Goal: Task Accomplishment & Management: Use online tool/utility

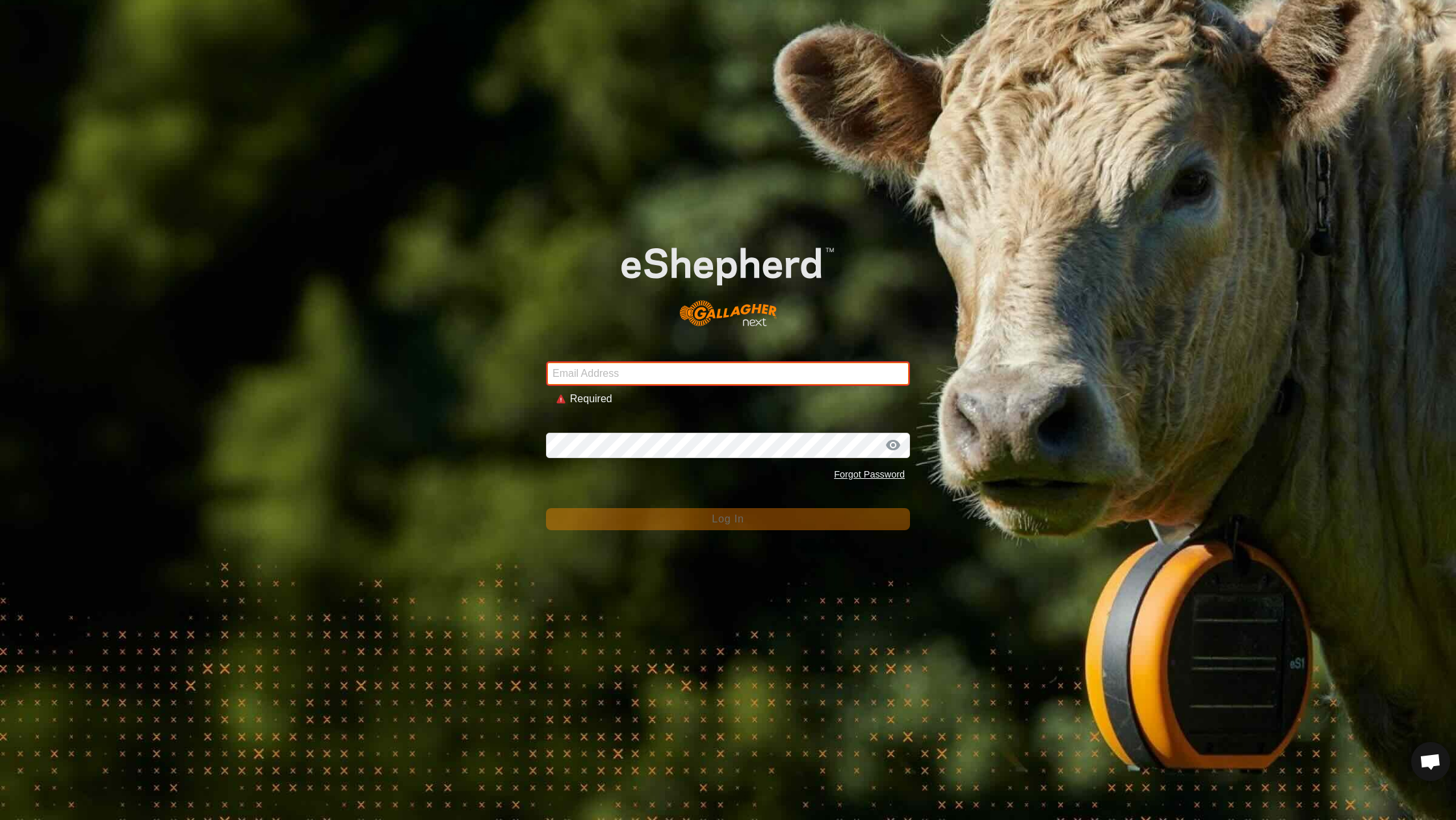
type input "[EMAIL_ADDRESS][DOMAIN_NAME]"
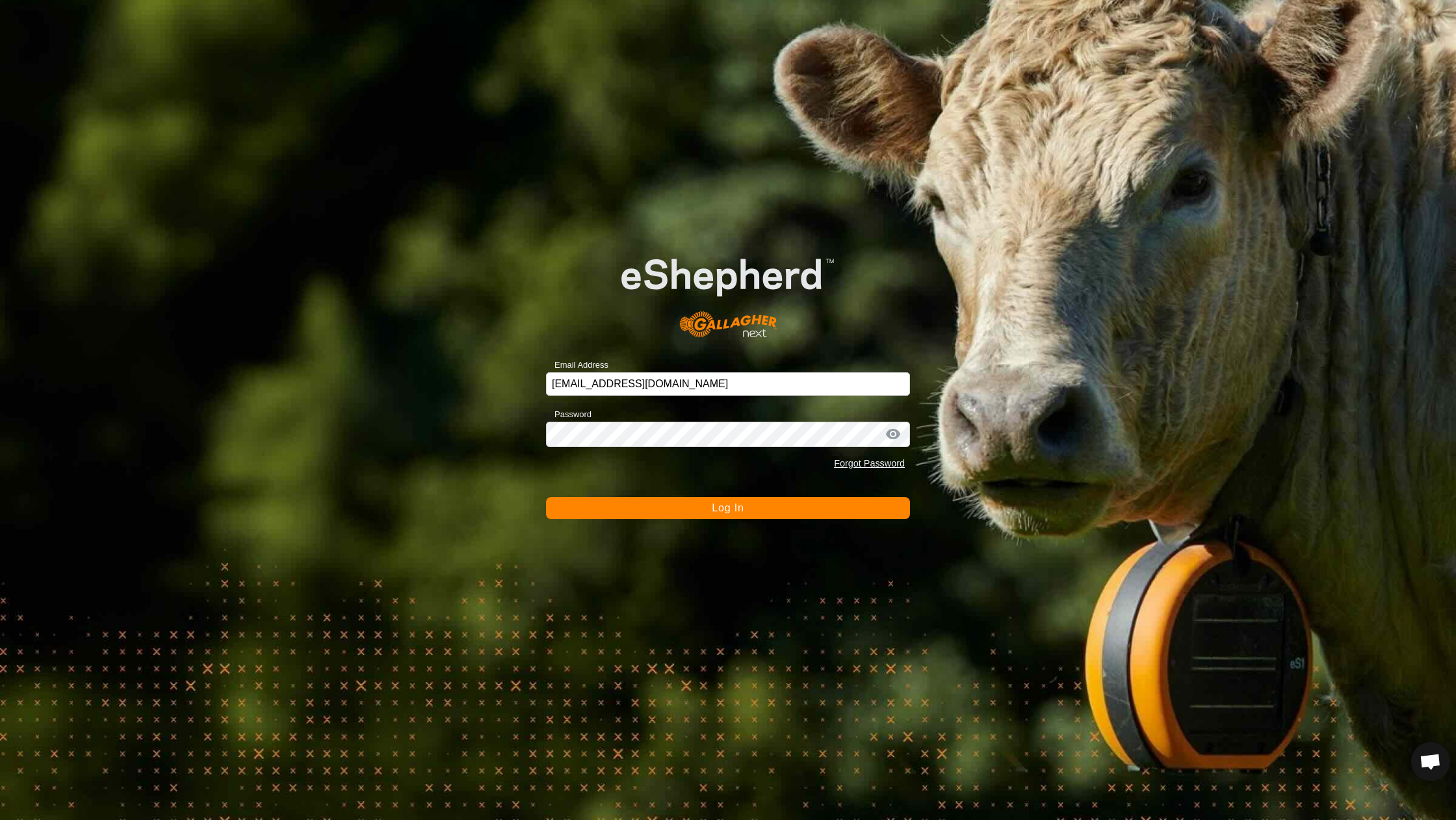
click at [643, 510] on button "Log In" at bounding box center [728, 507] width 364 height 22
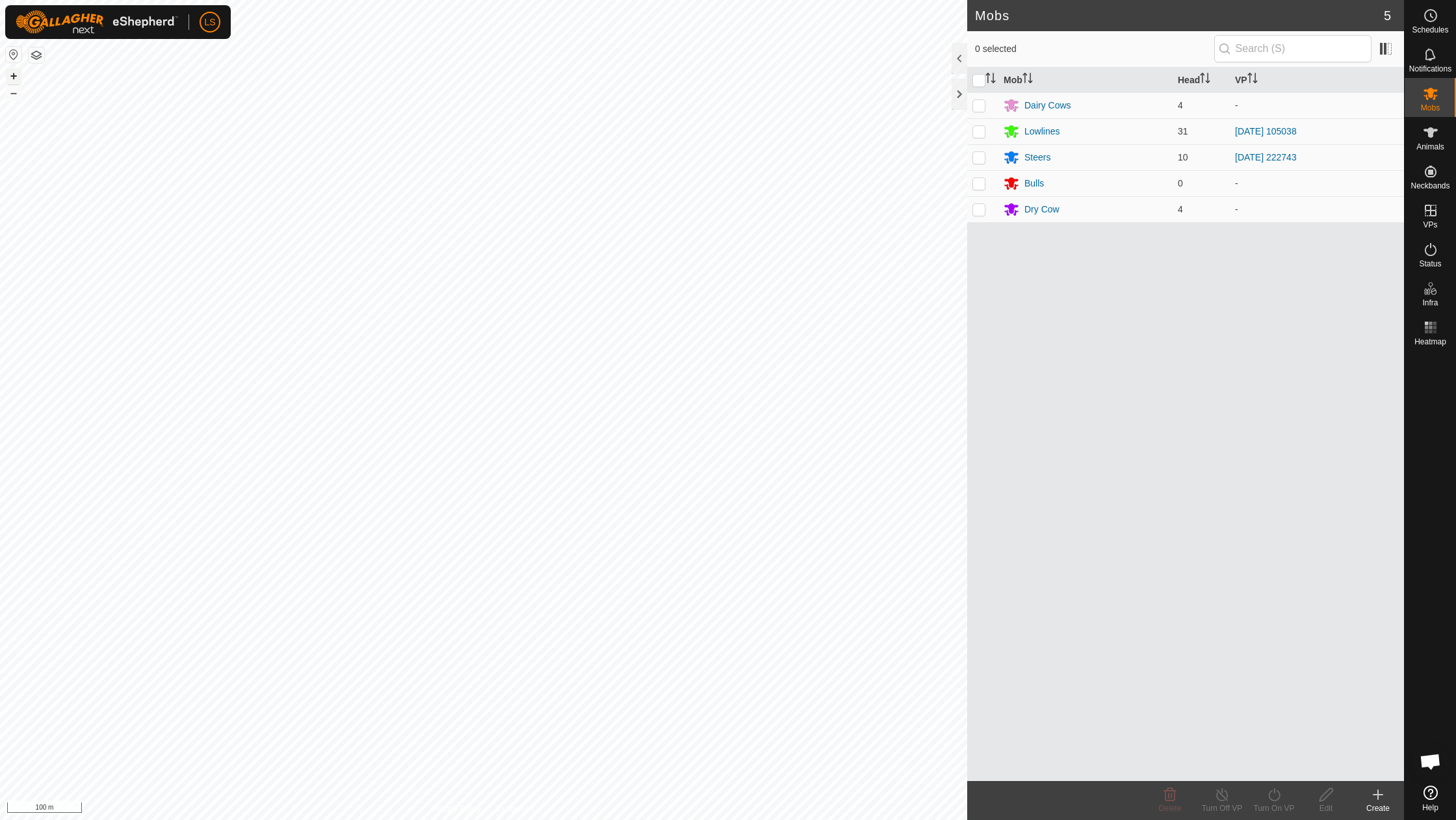
click at [9, 73] on button "+" at bounding box center [14, 76] width 16 height 16
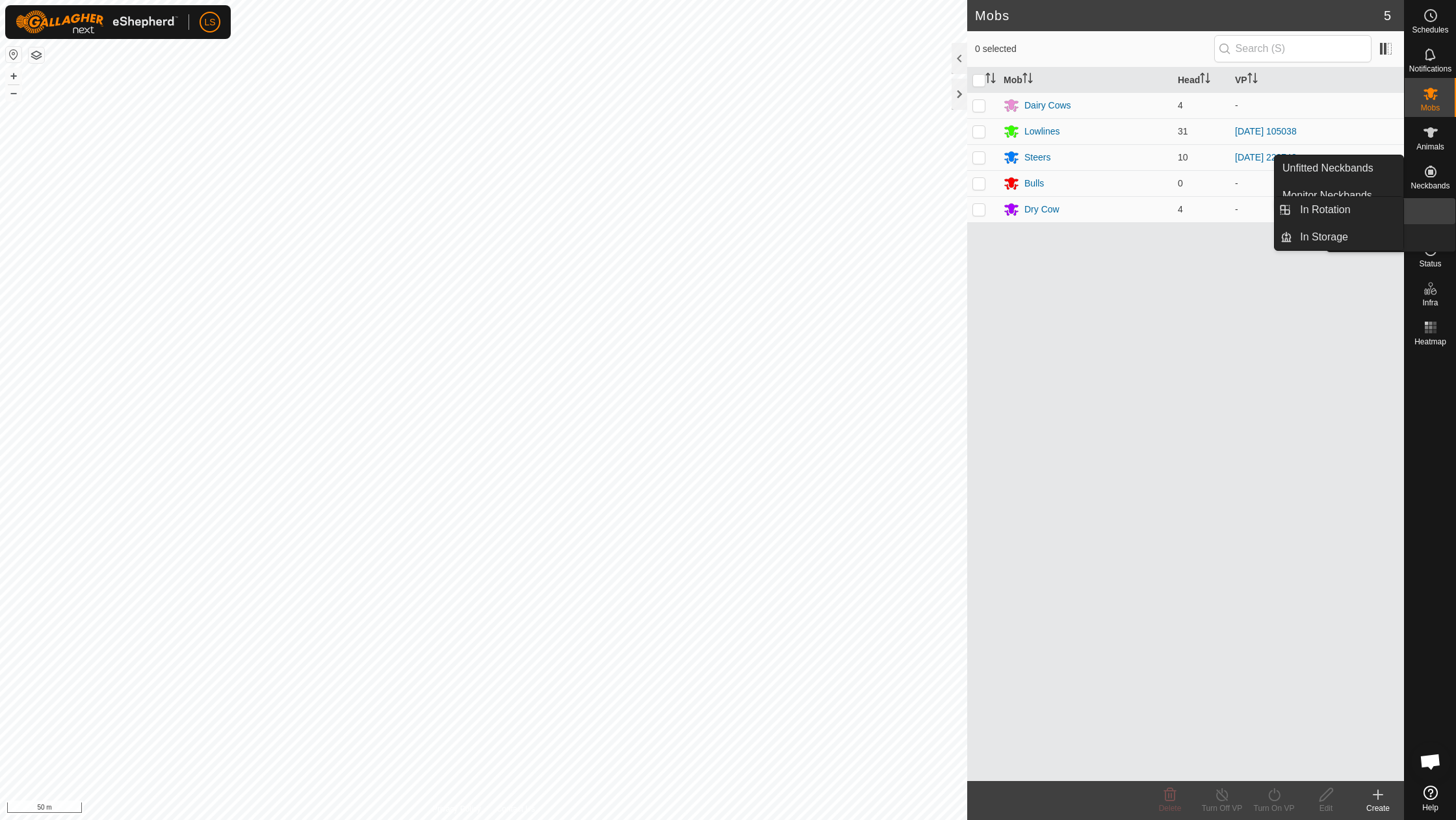
click at [1430, 215] on icon at bounding box center [1430, 210] width 11 height 11
click at [1351, 211] on link "In Rotation" at bounding box center [1348, 210] width 111 height 26
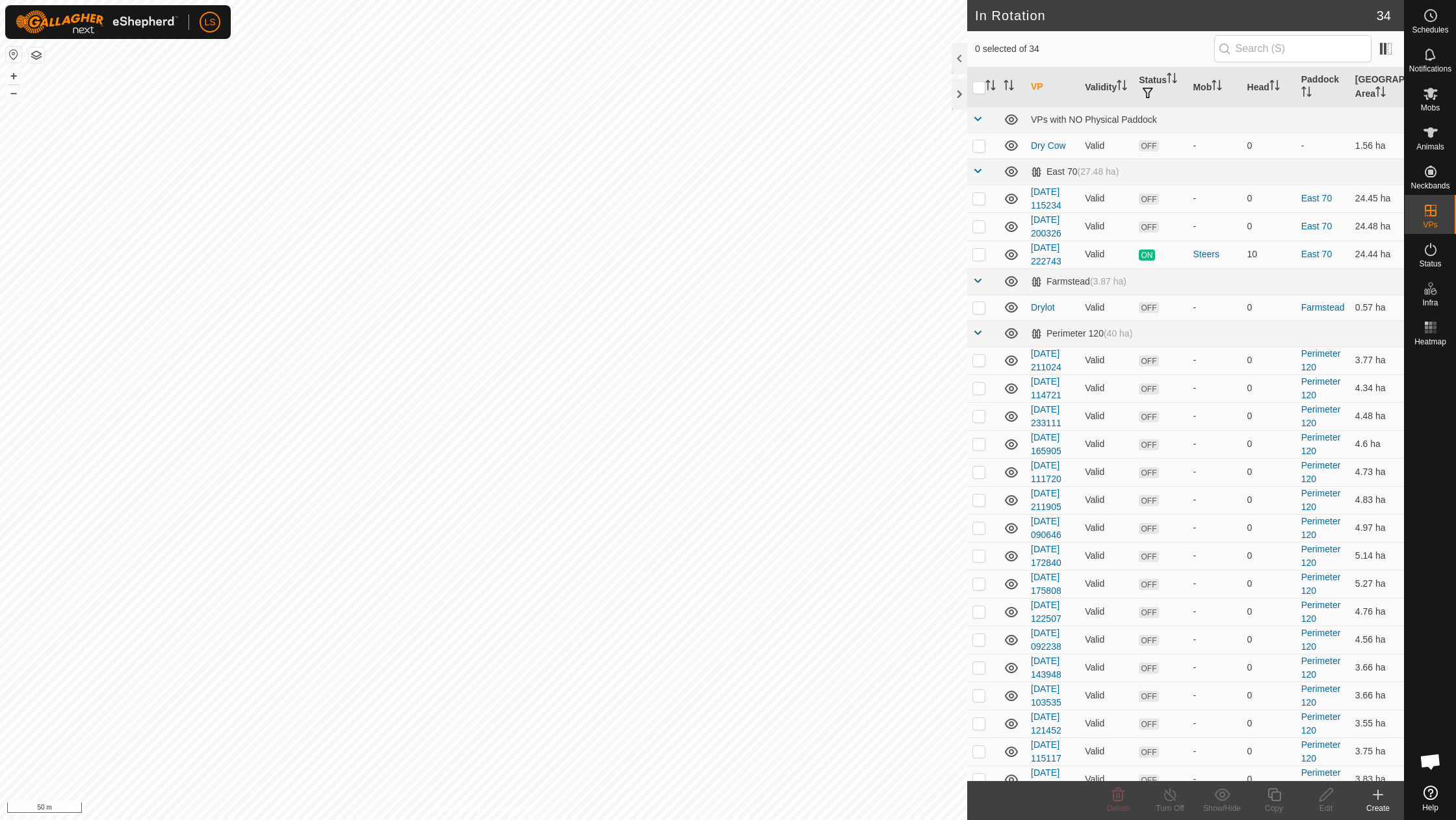
click at [1376, 796] on icon at bounding box center [1378, 794] width 16 height 16
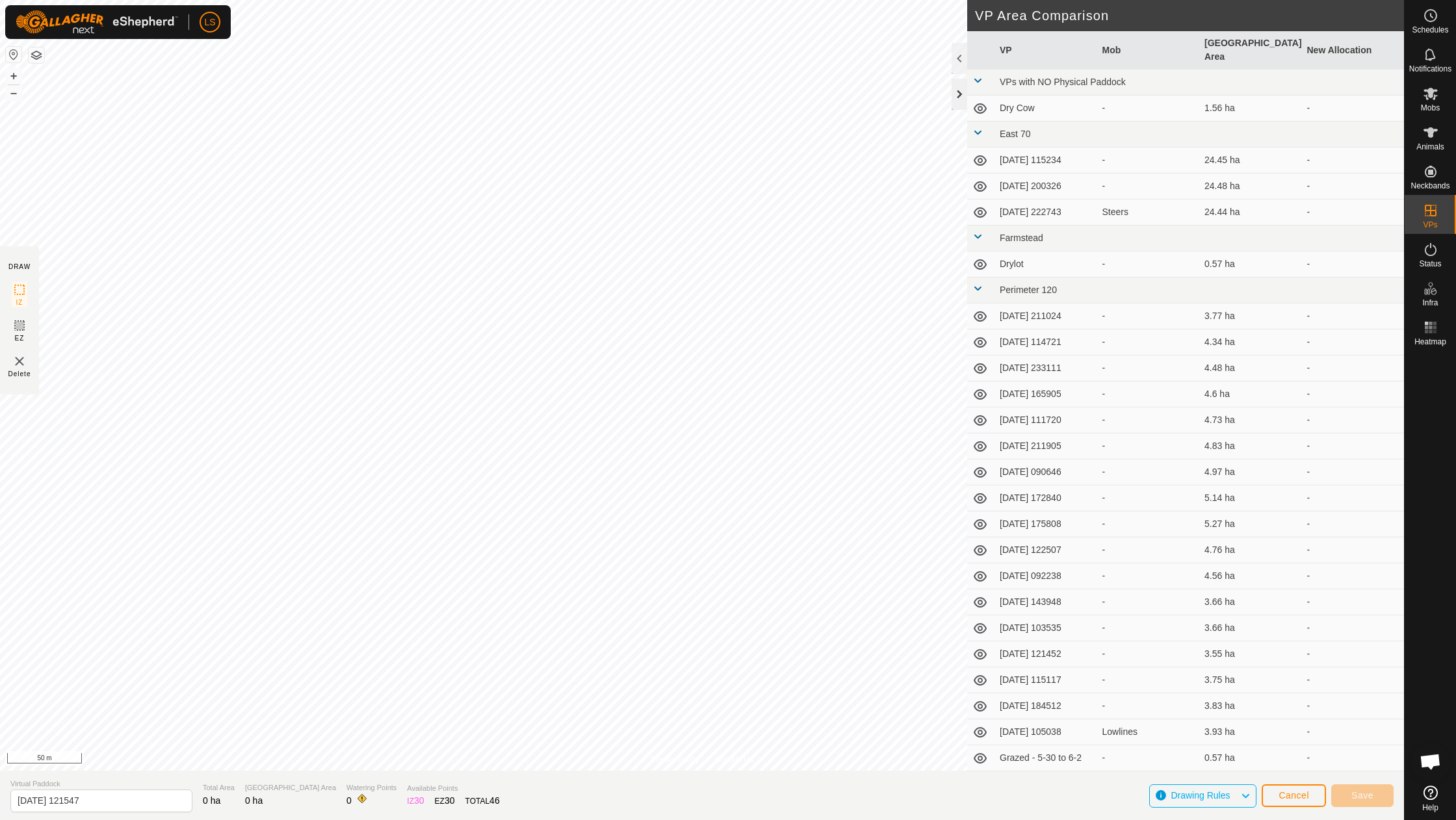
click at [957, 97] on div at bounding box center [959, 94] width 16 height 31
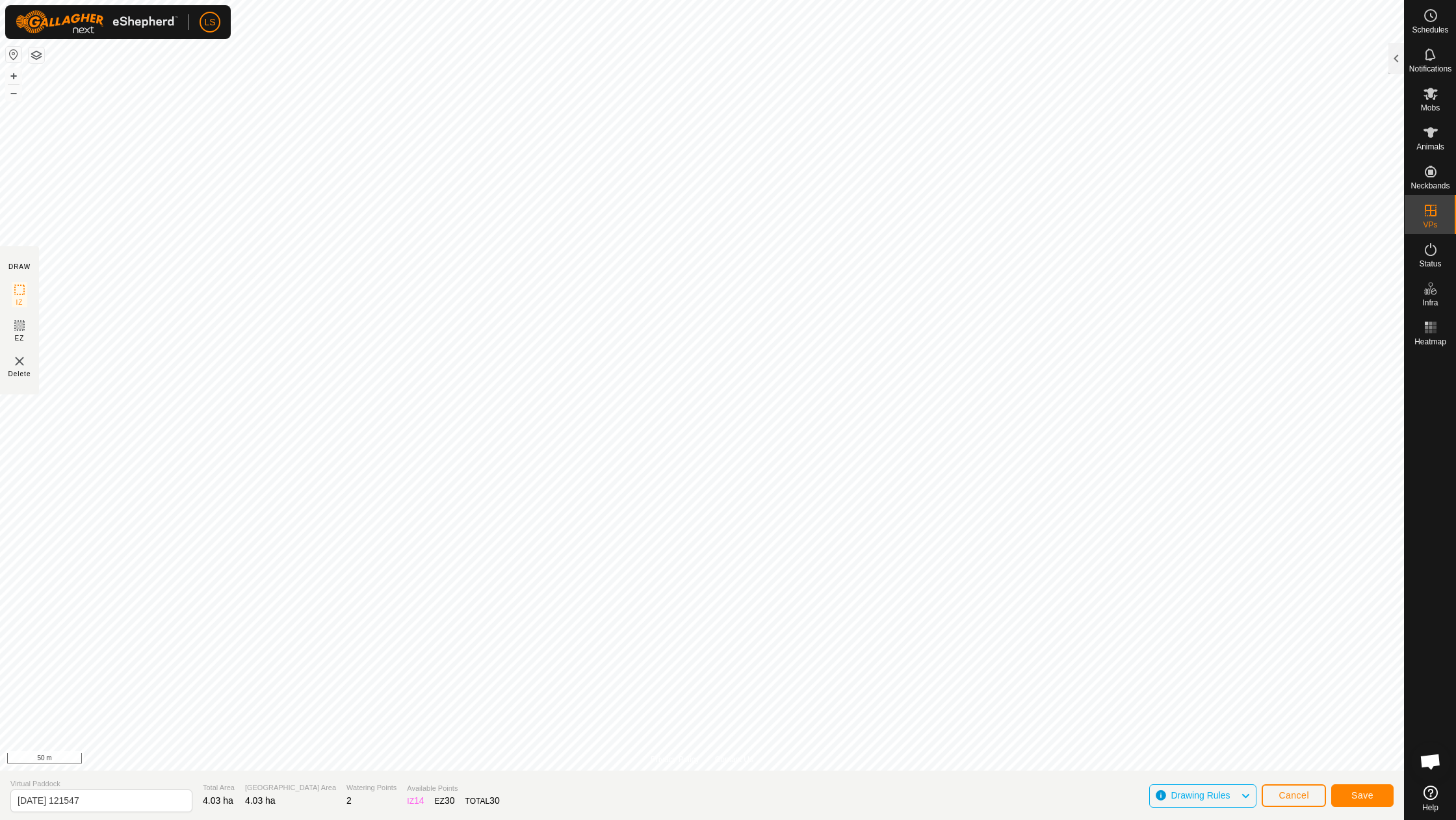
click at [1353, 800] on span "Save" at bounding box center [1362, 796] width 22 height 11
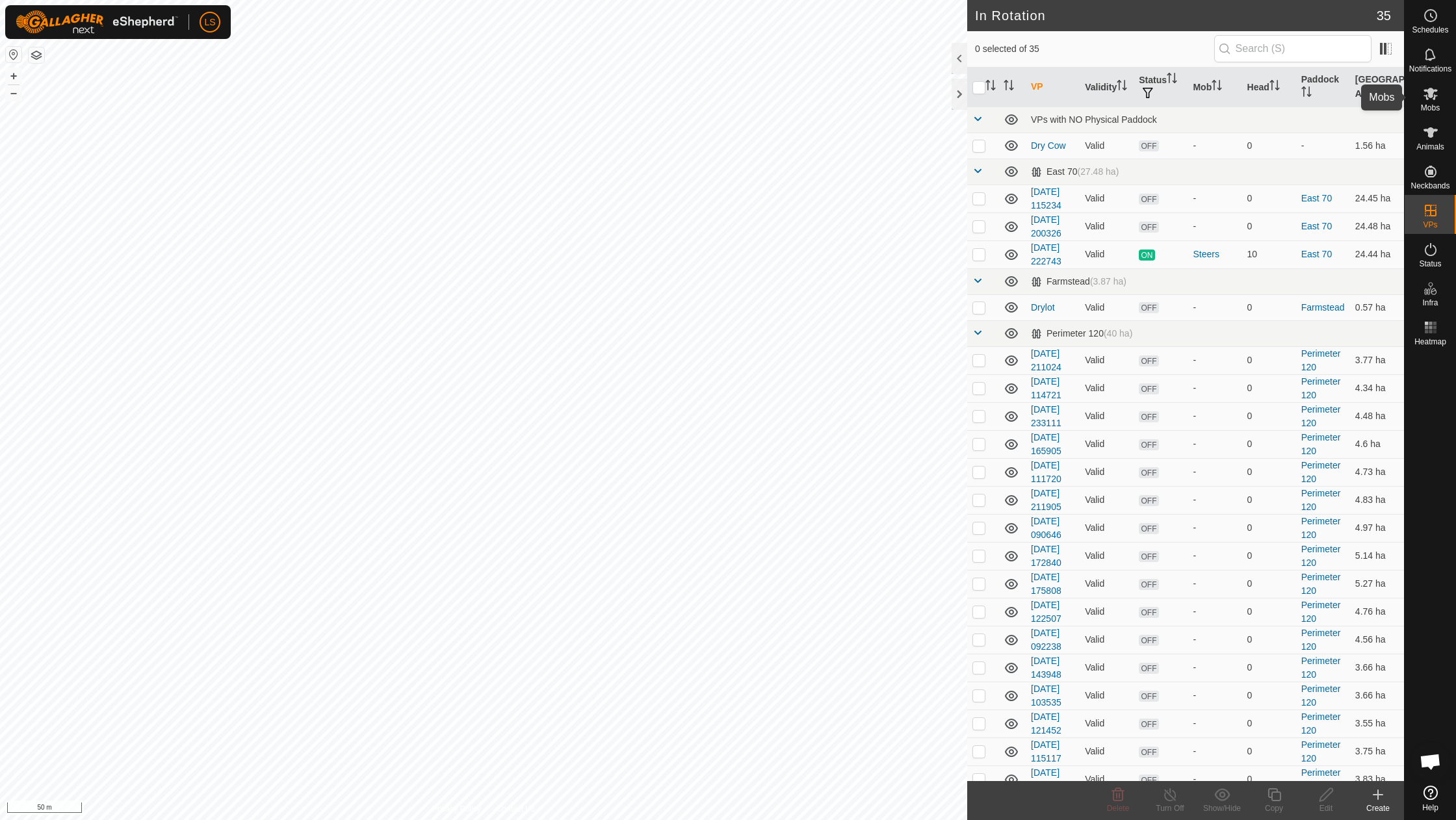
click at [1430, 104] on span "Mobs" at bounding box center [1430, 108] width 19 height 8
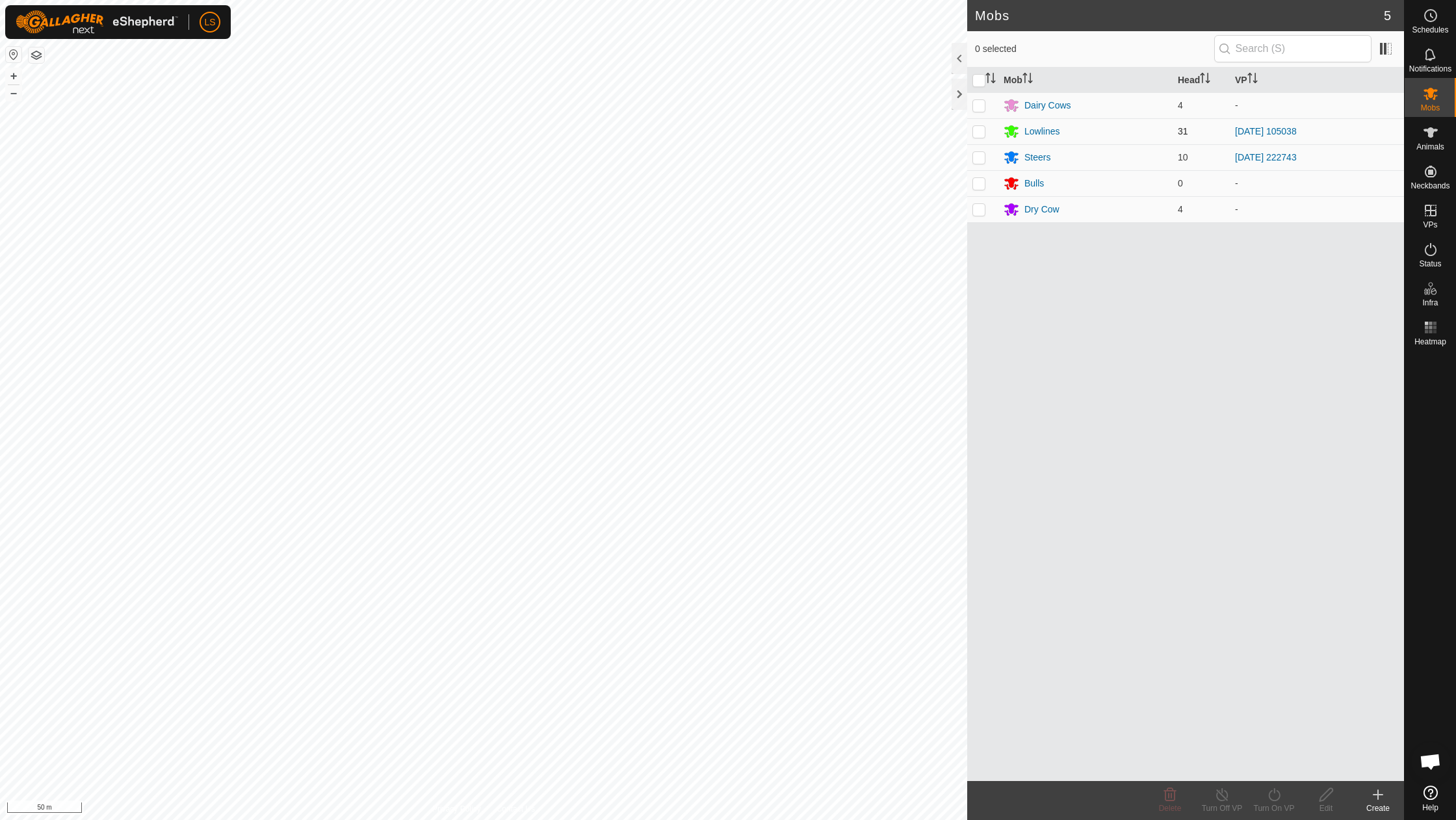
click at [973, 136] on p-checkbox at bounding box center [979, 131] width 13 height 11
checkbox input "true"
click at [1272, 799] on icon at bounding box center [1274, 794] width 16 height 16
click at [1290, 768] on link "Now" at bounding box center [1313, 766] width 129 height 26
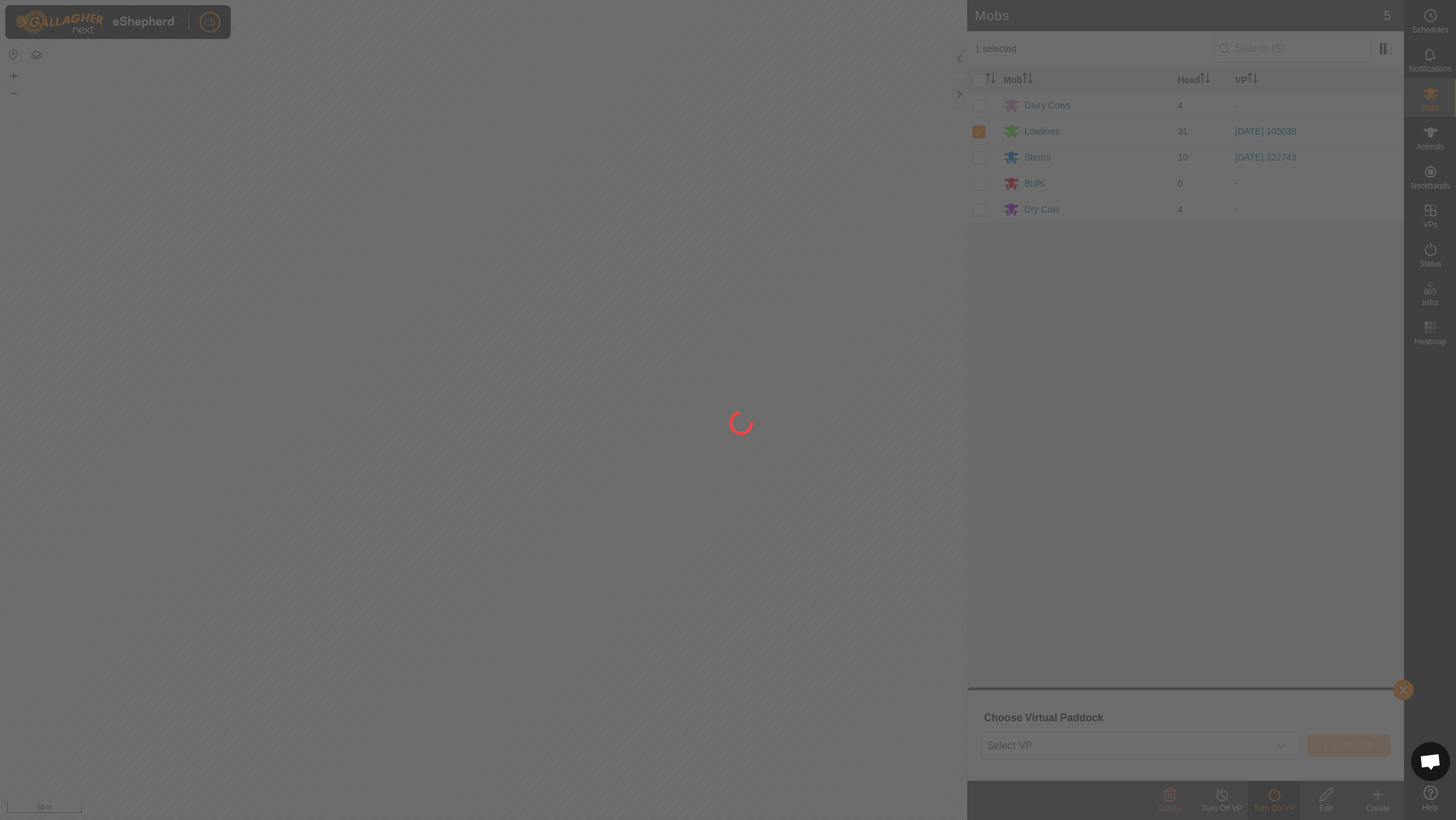
click at [1281, 749] on div at bounding box center [728, 410] width 1456 height 820
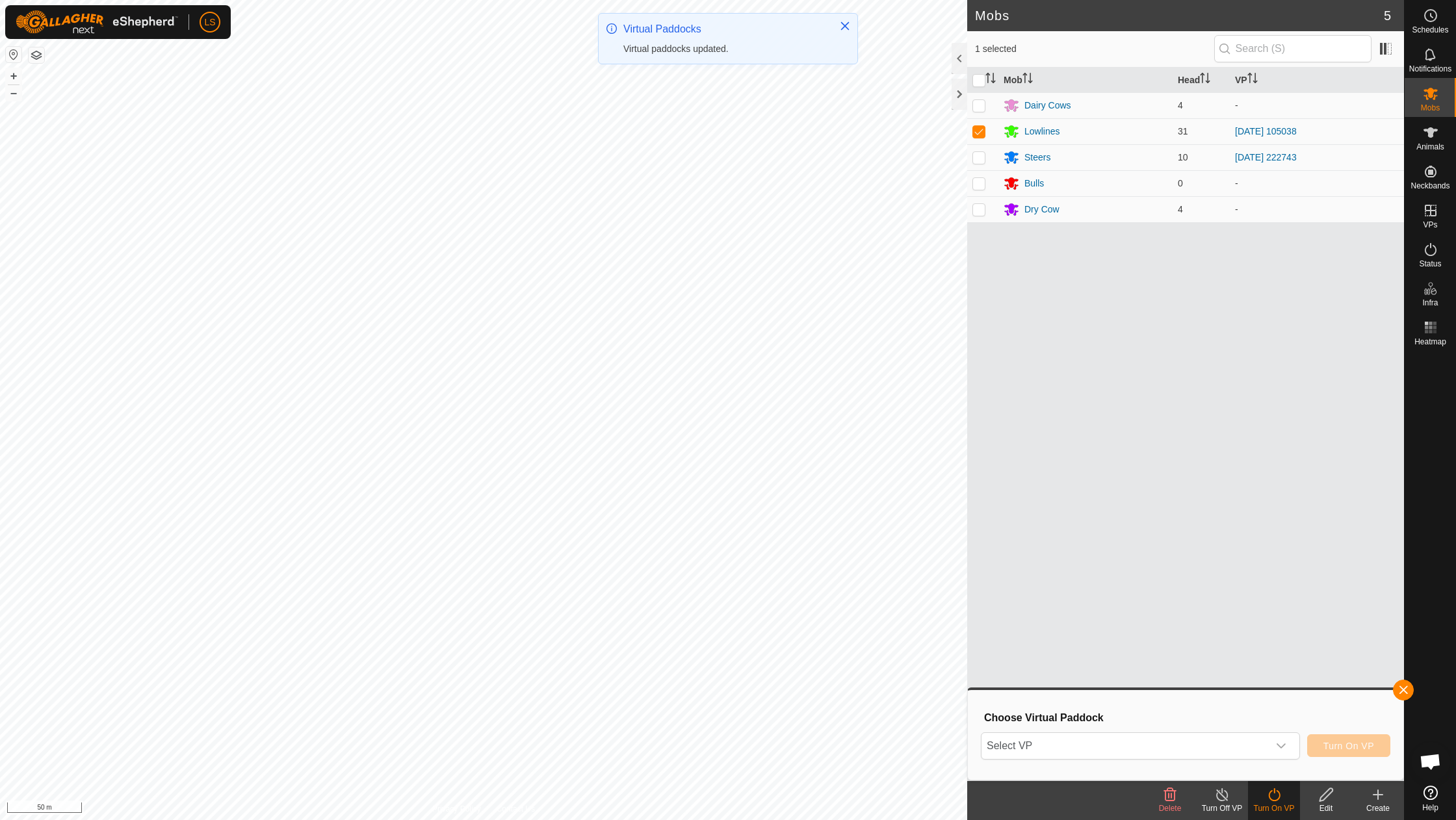
click at [1281, 749] on icon "dropdown trigger" at bounding box center [1281, 746] width 11 height 11
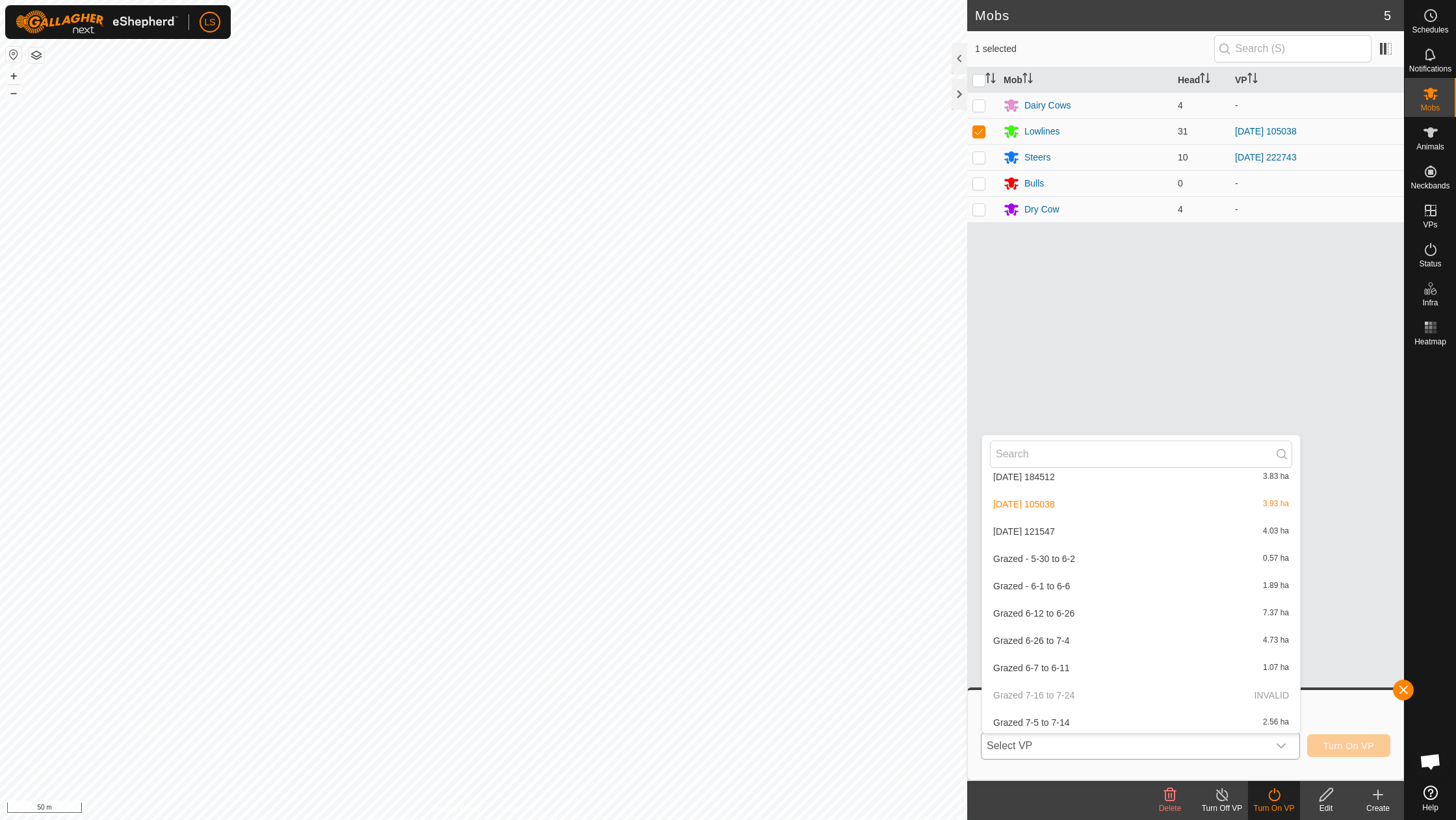
scroll to position [674, 0]
click at [1055, 519] on li "[DATE] 121547 4.03 ha" at bounding box center [1140, 532] width 318 height 26
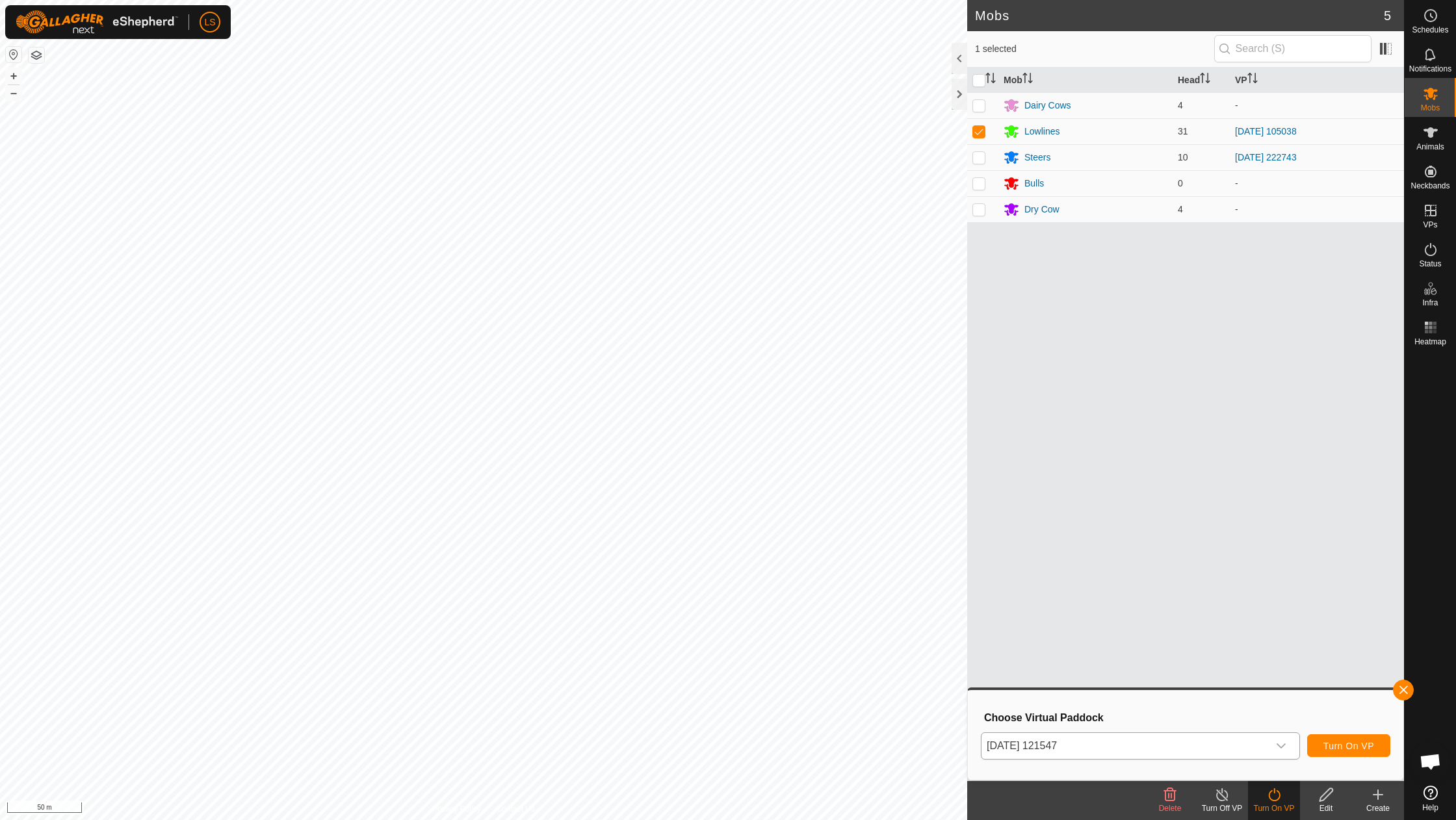
click at [1363, 741] on span "Turn On VP" at bounding box center [1348, 746] width 51 height 11
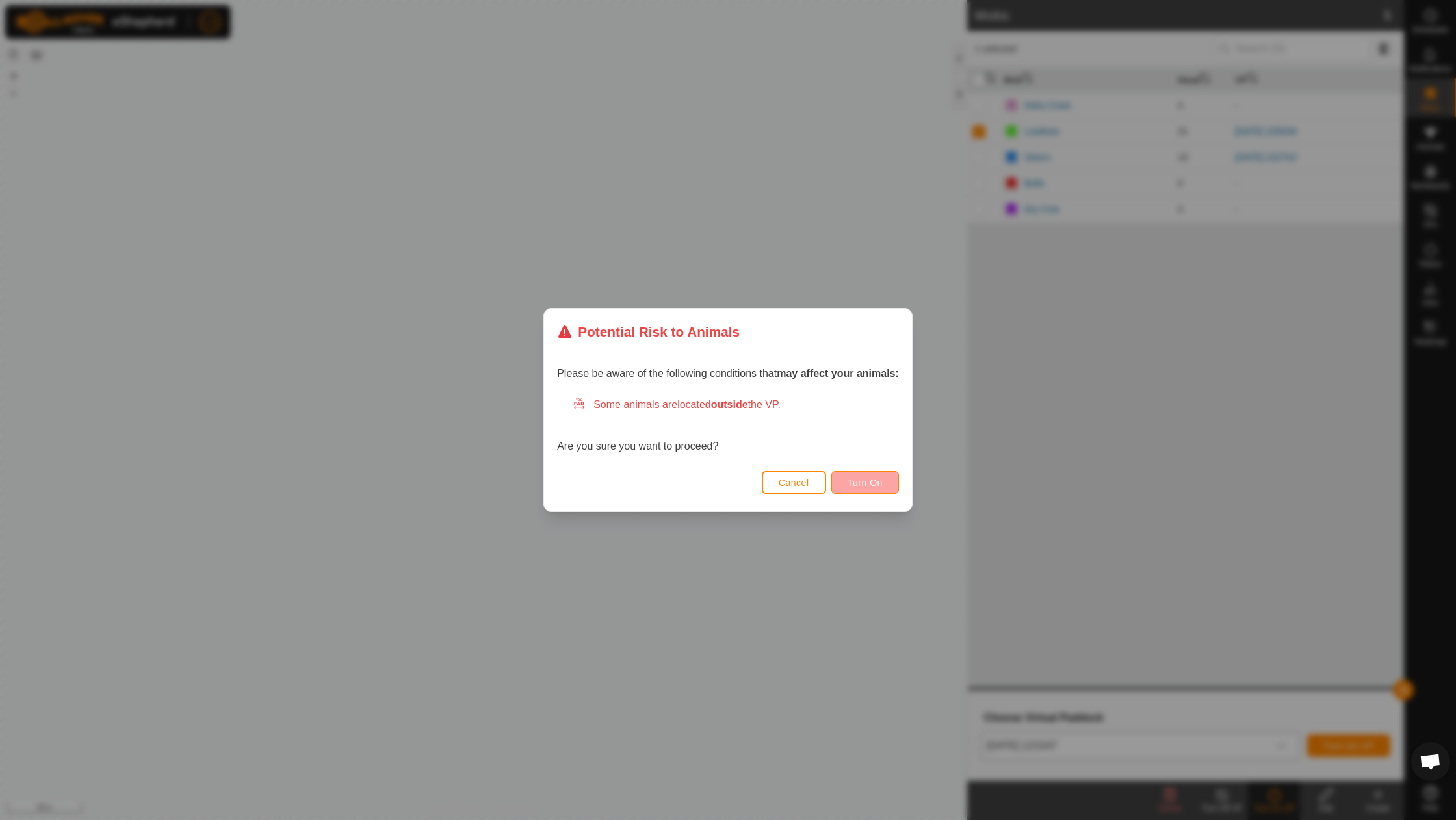
click at [871, 479] on span "Turn On" at bounding box center [865, 483] width 35 height 11
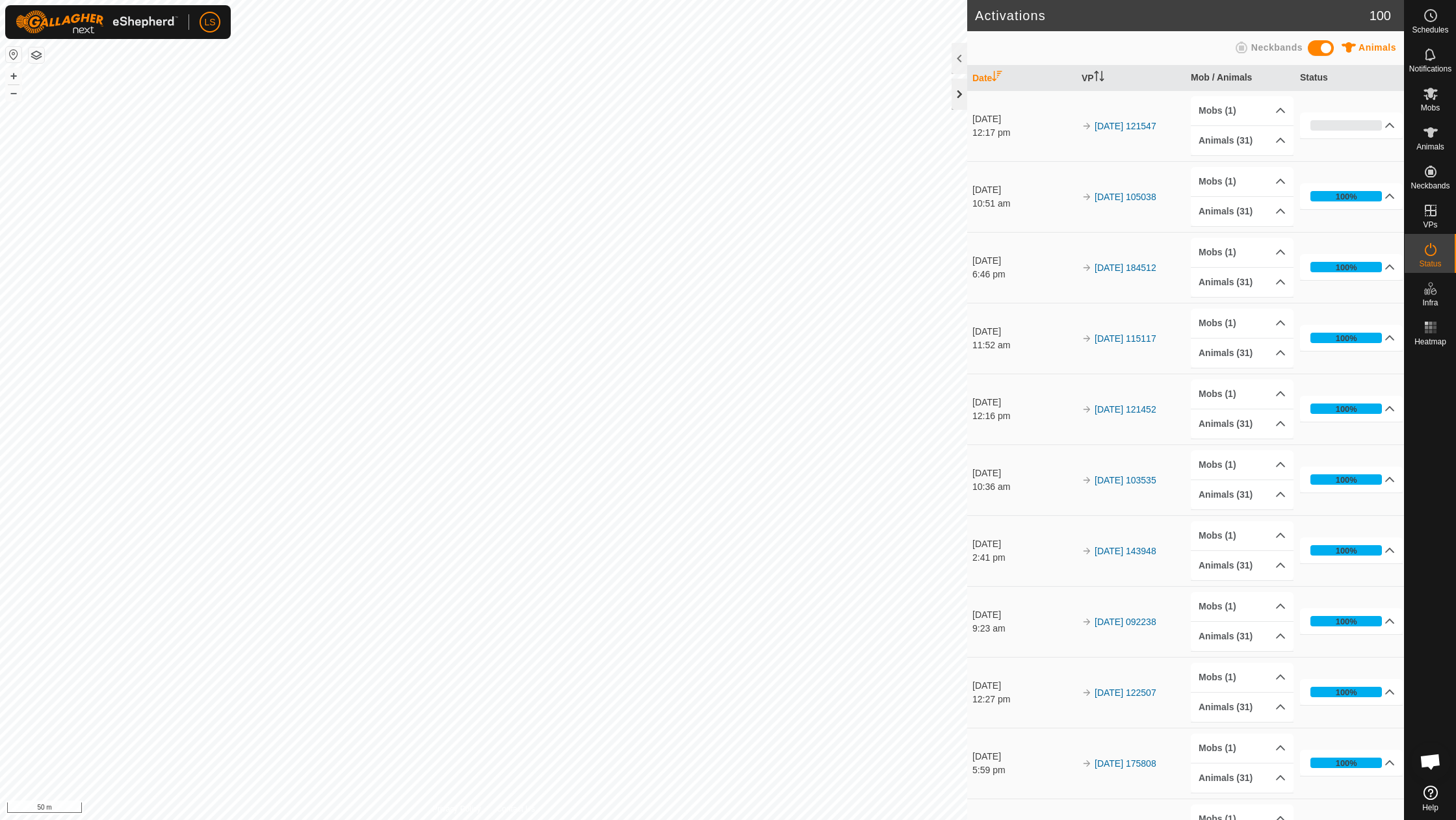
click at [959, 96] on div at bounding box center [959, 94] width 16 height 31
